Goal: Task Accomplishment & Management: Manage account settings

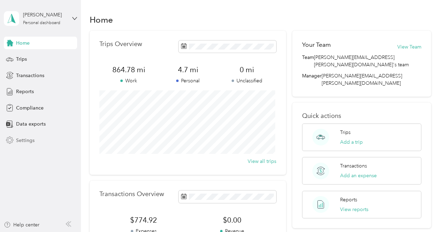
click at [26, 138] on span "Settings" at bounding box center [25, 140] width 18 height 7
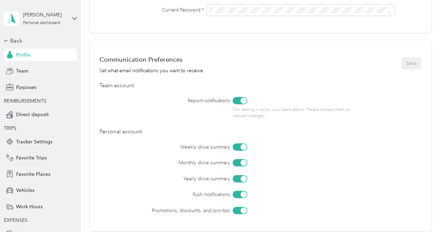
scroll to position [252, 0]
click at [27, 206] on span "Work Hours" at bounding box center [29, 206] width 27 height 7
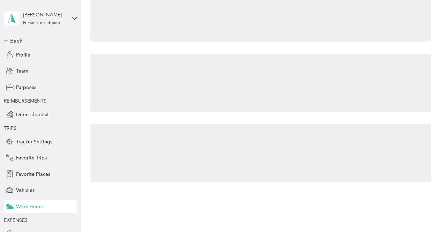
scroll to position [37, 0]
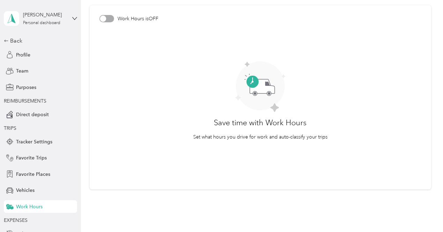
click at [105, 17] on div at bounding box center [103, 19] width 6 height 6
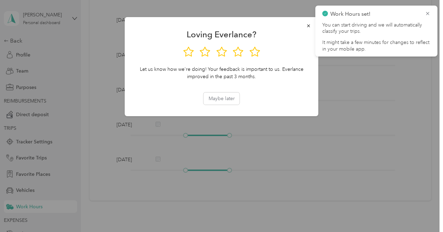
click at [280, 79] on div "Let us know how we're doing! Your feedback is important to us. Everlance improv…" at bounding box center [222, 73] width 174 height 15
click at [230, 98] on button "Maybe later" at bounding box center [222, 98] width 36 height 12
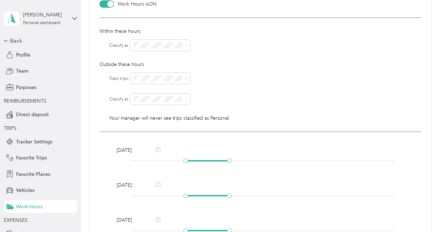
scroll to position [53, 0]
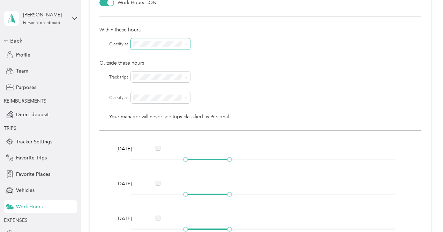
click at [184, 43] on span at bounding box center [185, 44] width 6 height 5
click at [184, 42] on span at bounding box center [185, 44] width 6 height 5
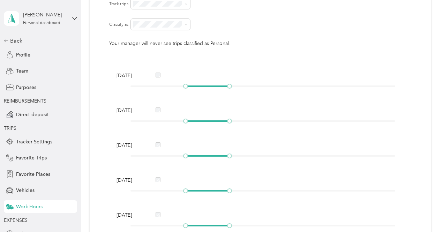
scroll to position [126, 0]
click at [200, 85] on div at bounding box center [263, 86] width 265 height 4
click at [215, 84] on div at bounding box center [263, 86] width 265 height 4
click at [221, 84] on div at bounding box center [263, 86] width 265 height 4
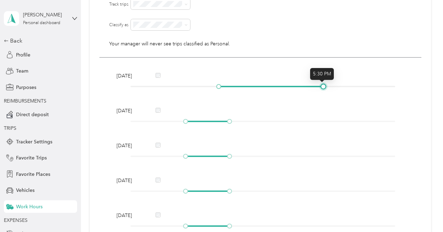
drag, startPoint x: 231, startPoint y: 87, endPoint x: 325, endPoint y: 87, distance: 94.2
click at [325, 87] on div at bounding box center [323, 86] width 3 height 3
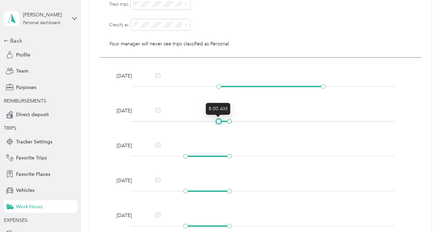
drag, startPoint x: 185, startPoint y: 120, endPoint x: 215, endPoint y: 122, distance: 30.4
click at [217, 122] on div at bounding box center [218, 121] width 3 height 3
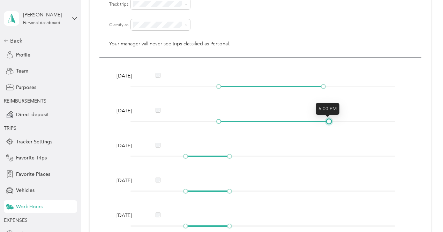
drag, startPoint x: 229, startPoint y: 119, endPoint x: 325, endPoint y: 119, distance: 96.0
click at [327, 120] on div at bounding box center [328, 121] width 3 height 3
drag, startPoint x: 320, startPoint y: 86, endPoint x: 324, endPoint y: 87, distance: 3.6
click at [324, 87] on div at bounding box center [263, 86] width 265 height 4
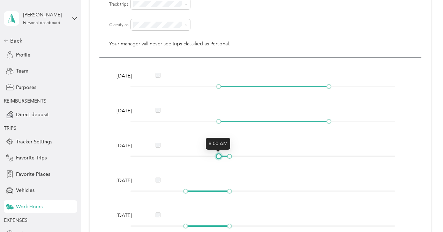
drag, startPoint x: 184, startPoint y: 154, endPoint x: 218, endPoint y: 156, distance: 34.3
click at [218, 156] on div at bounding box center [218, 156] width 3 height 3
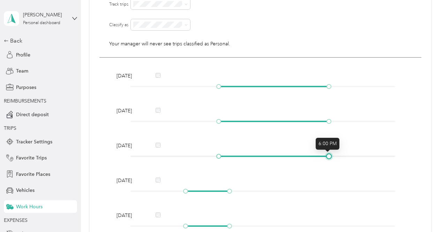
drag, startPoint x: 230, startPoint y: 155, endPoint x: 329, endPoint y: 155, distance: 99.5
click at [329, 155] on div at bounding box center [328, 156] width 3 height 3
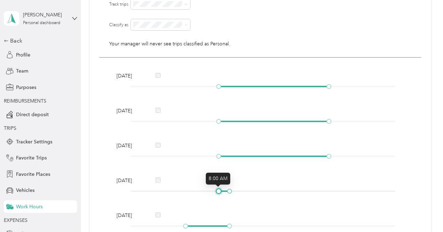
drag, startPoint x: 185, startPoint y: 190, endPoint x: 216, endPoint y: 190, distance: 30.4
click at [217, 190] on div at bounding box center [218, 191] width 3 height 3
drag, startPoint x: 216, startPoint y: 190, endPoint x: 211, endPoint y: 190, distance: 4.6
click at [211, 190] on div at bounding box center [212, 191] width 3 height 3
drag, startPoint x: 218, startPoint y: 157, endPoint x: 211, endPoint y: 158, distance: 7.1
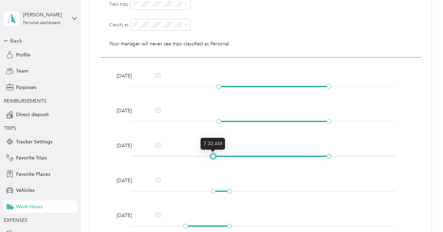
click at [211, 158] on div at bounding box center [212, 156] width 3 height 3
drag, startPoint x: 213, startPoint y: 155, endPoint x: 206, endPoint y: 155, distance: 6.6
click at [206, 155] on div at bounding box center [207, 156] width 3 height 3
drag, startPoint x: 213, startPoint y: 190, endPoint x: 206, endPoint y: 190, distance: 7.0
click at [206, 190] on div at bounding box center [207, 191] width 3 height 3
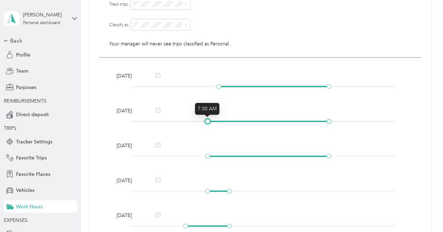
drag, startPoint x: 218, startPoint y: 120, endPoint x: 208, endPoint y: 120, distance: 9.4
click at [208, 120] on div at bounding box center [207, 121] width 3 height 3
drag, startPoint x: 217, startPoint y: 85, endPoint x: 206, endPoint y: 87, distance: 11.0
click at [206, 87] on div at bounding box center [207, 86] width 3 height 3
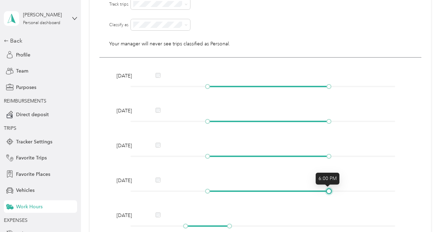
drag, startPoint x: 230, startPoint y: 191, endPoint x: 329, endPoint y: 186, distance: 99.6
click at [329, 186] on div "[DATE]" at bounding box center [260, 187] width 293 height 20
drag, startPoint x: 185, startPoint y: 223, endPoint x: 205, endPoint y: 224, distance: 19.5
click at [206, 224] on div at bounding box center [207, 225] width 3 height 3
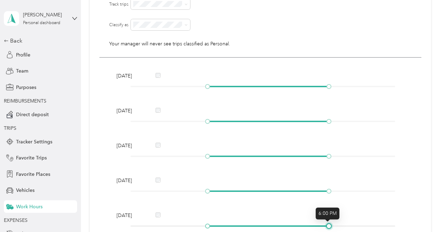
drag, startPoint x: 230, startPoint y: 224, endPoint x: 331, endPoint y: 225, distance: 101.2
click at [331, 225] on div at bounding box center [263, 226] width 265 height 4
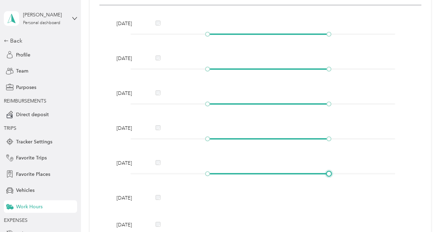
scroll to position [0, 0]
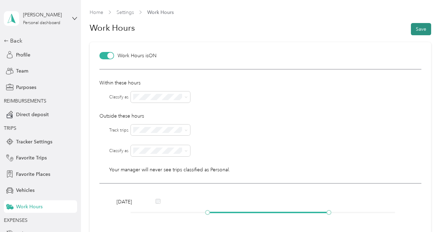
click at [418, 29] on button "Save" at bounding box center [421, 29] width 20 height 12
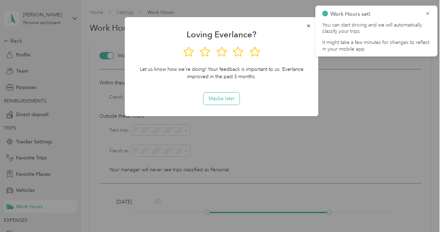
click at [225, 97] on button "Maybe later" at bounding box center [222, 98] width 36 height 12
